Goal: Information Seeking & Learning: Learn about a topic

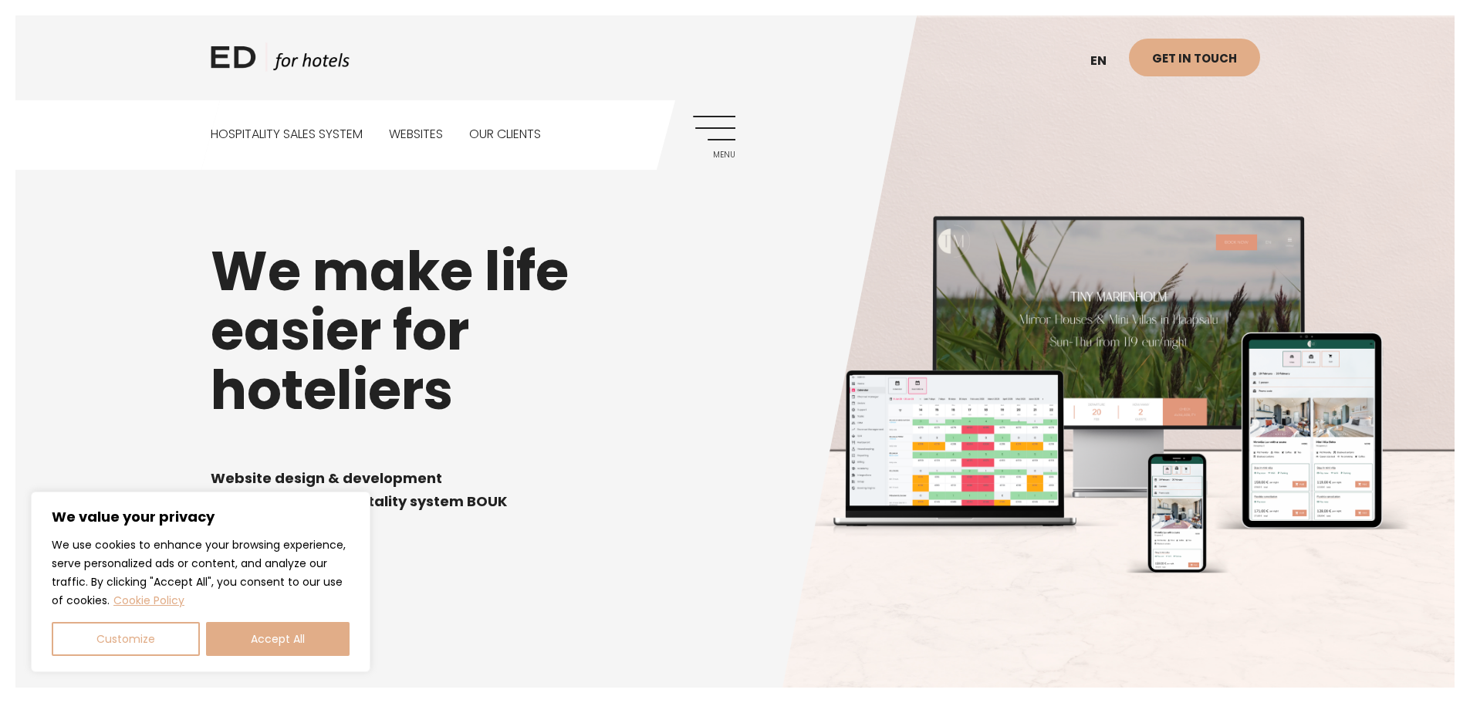
click at [256, 646] on button "Accept All" at bounding box center [278, 639] width 144 height 34
checkbox input "true"
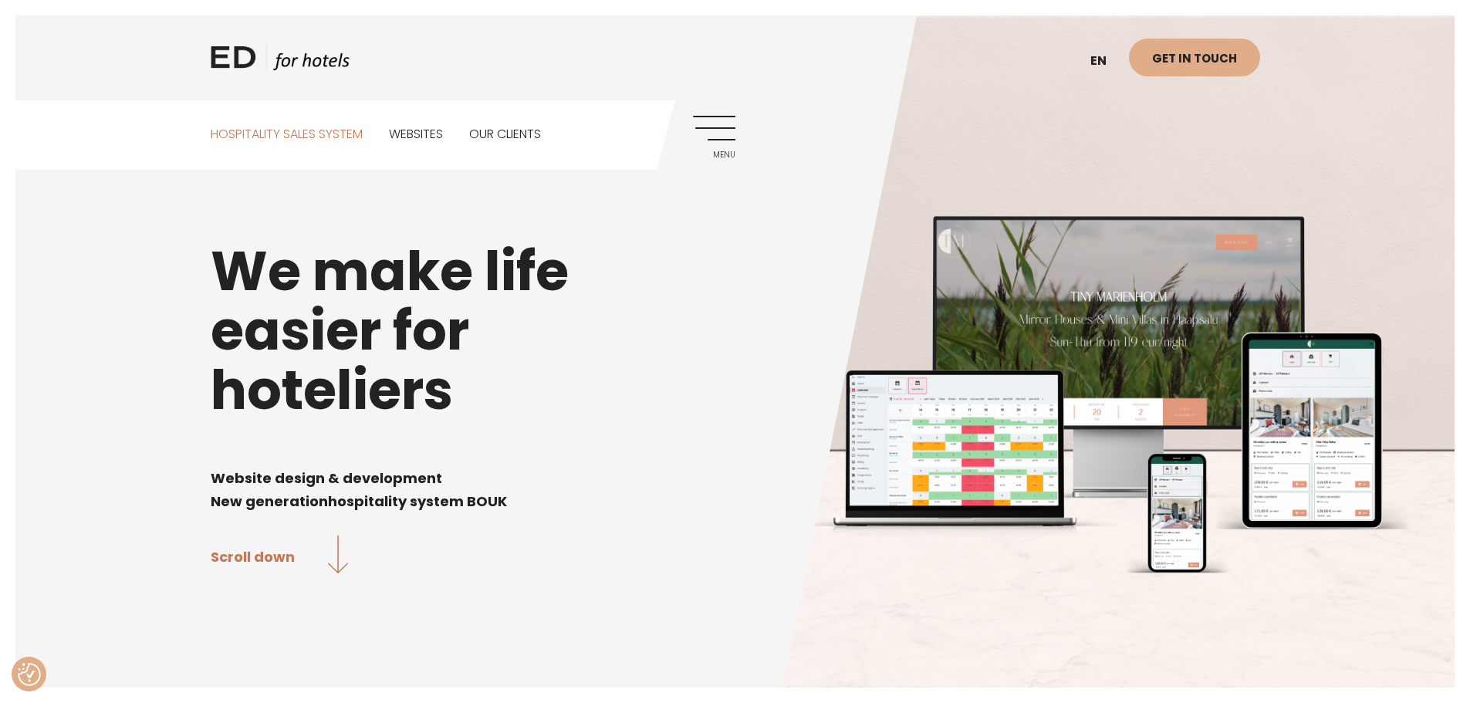
click at [316, 127] on link "Hospitality sales system" at bounding box center [287, 134] width 152 height 69
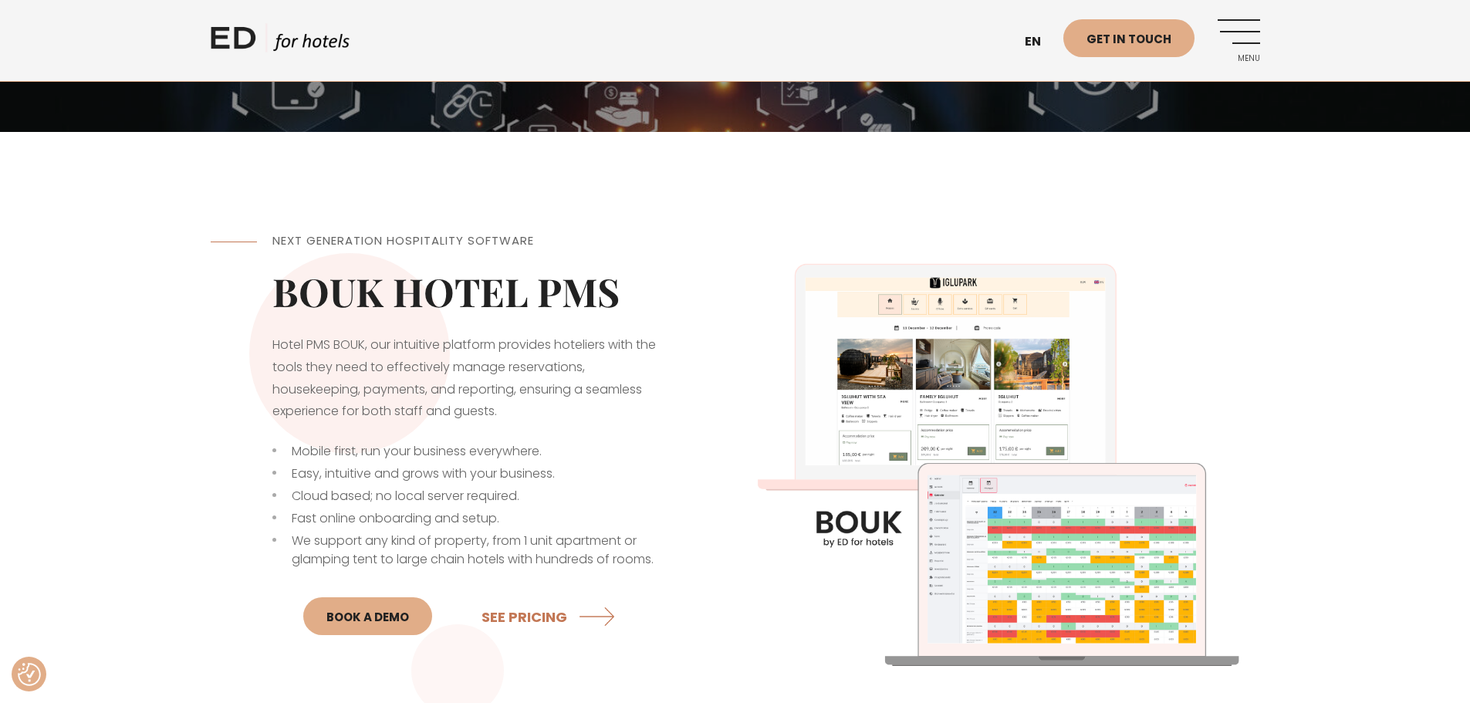
scroll to position [309, 0]
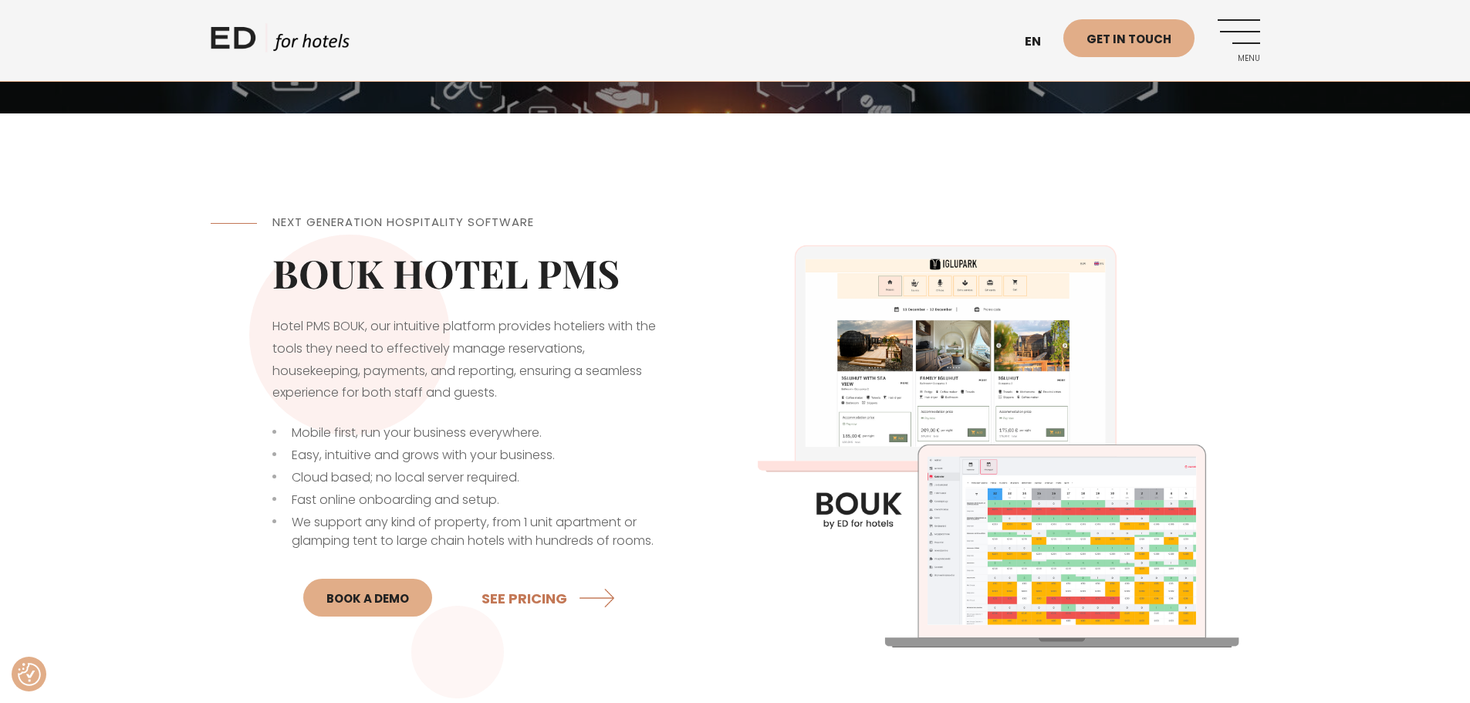
click at [1077, 218] on img at bounding box center [997, 437] width 525 height 525
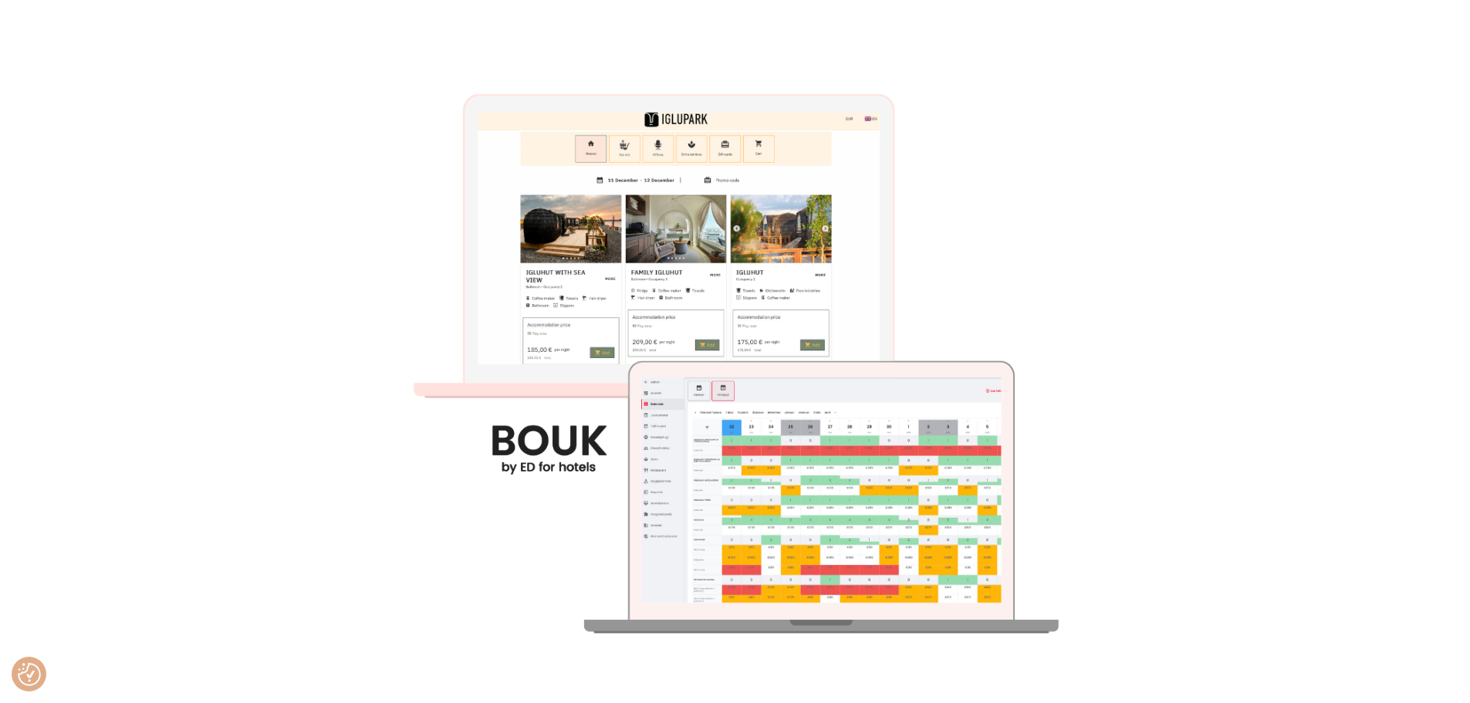
click at [1439, 537] on div at bounding box center [735, 530] width 1470 height 14
click at [819, 510] on img at bounding box center [734, 351] width 703 height 703
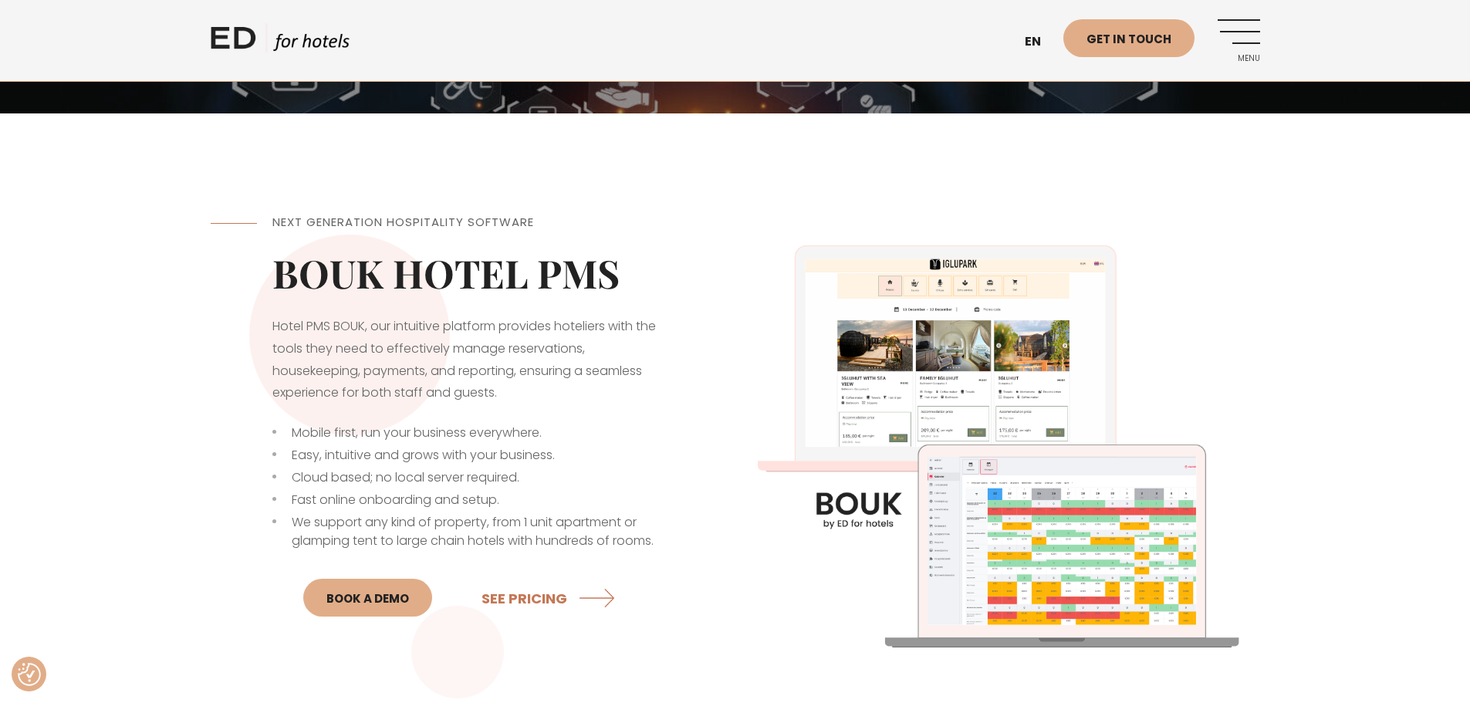
click at [1448, 537] on div at bounding box center [735, 530] width 1470 height 14
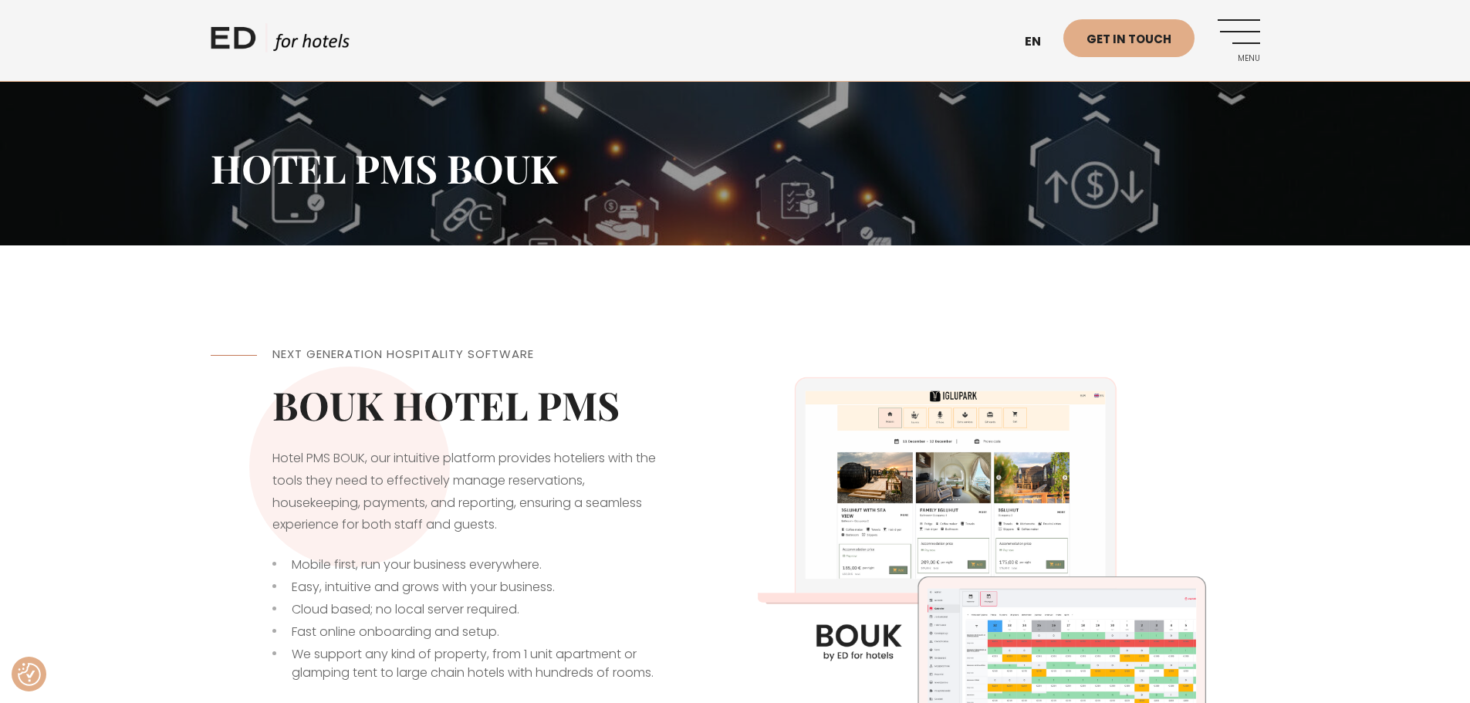
scroll to position [231, 0]
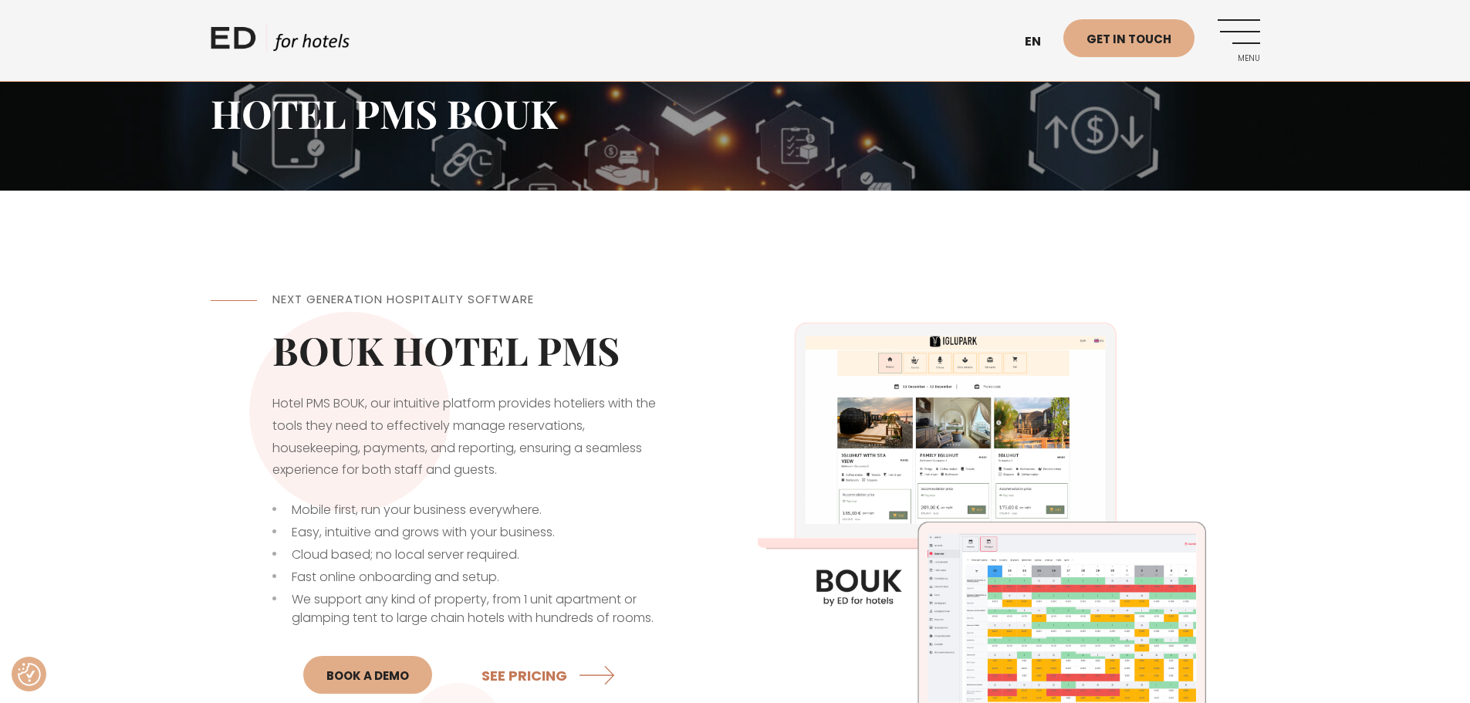
click at [180, 489] on icon at bounding box center [180, 489] width 0 height 0
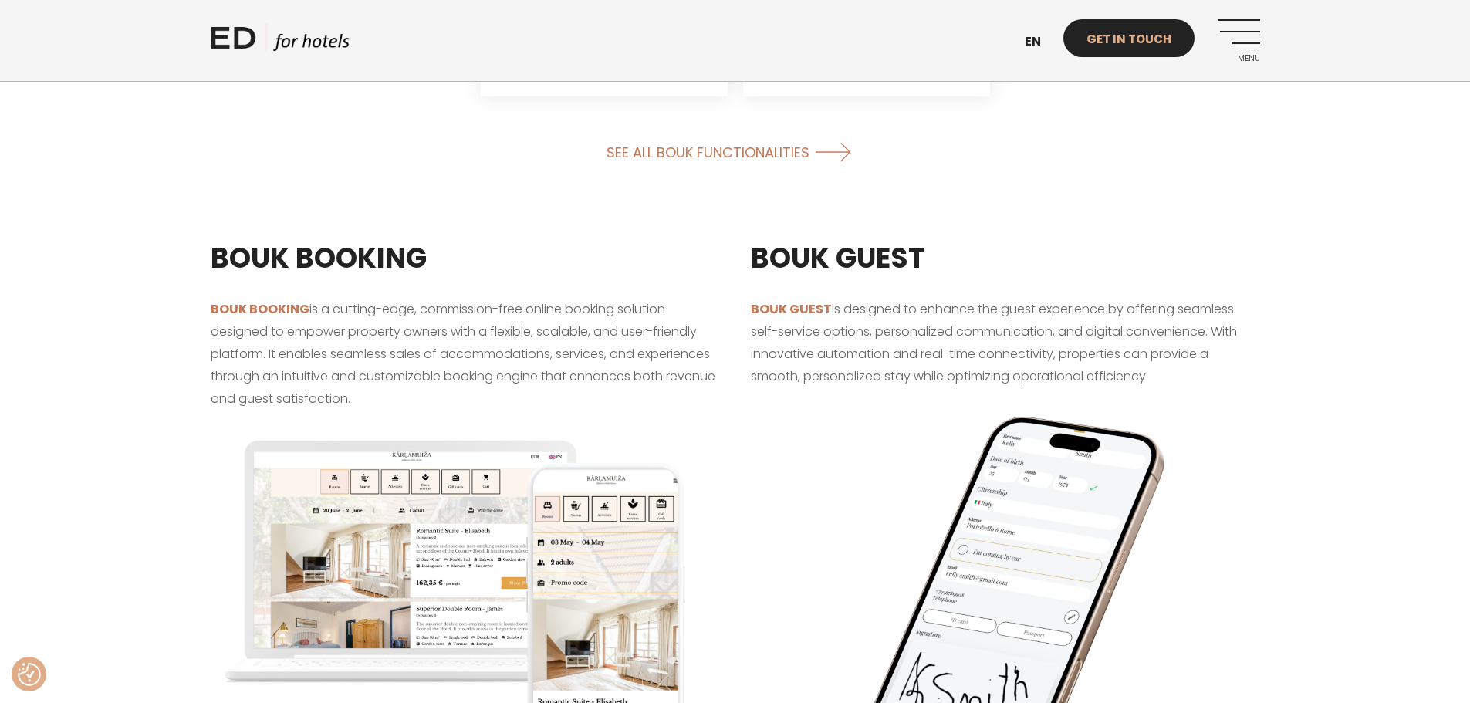
scroll to position [1543, 0]
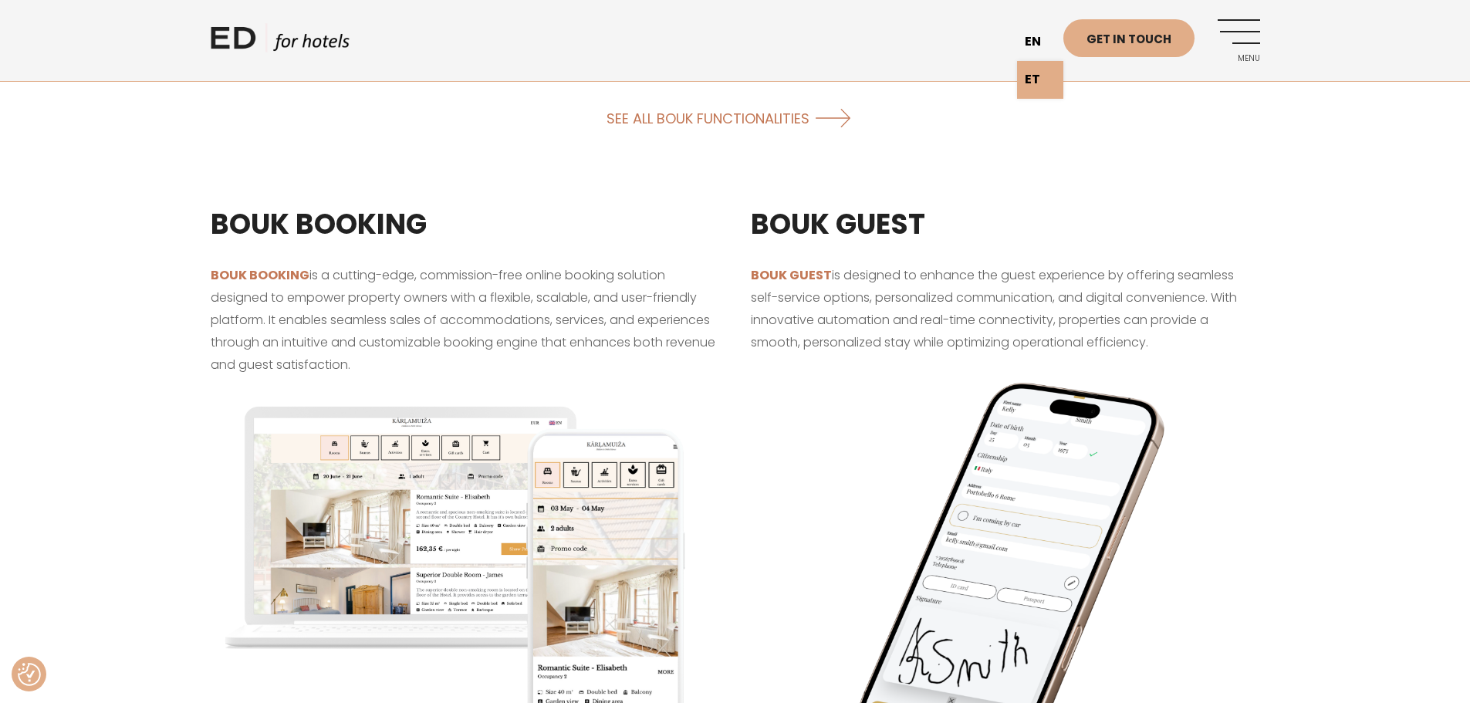
click at [1044, 44] on link "en" at bounding box center [1040, 42] width 46 height 38
click at [1031, 45] on link "en" at bounding box center [1040, 42] width 46 height 38
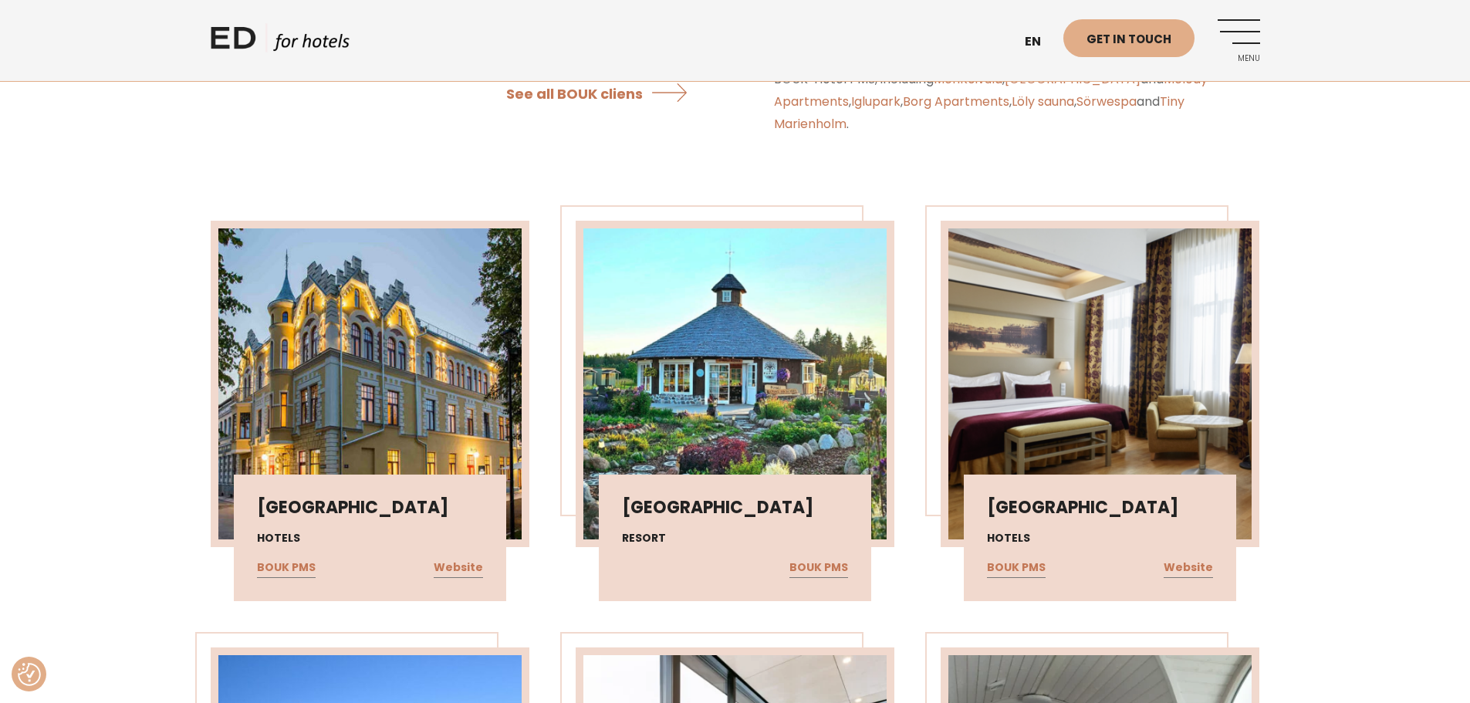
scroll to position [3422, 0]
